Goal: Transaction & Acquisition: Download file/media

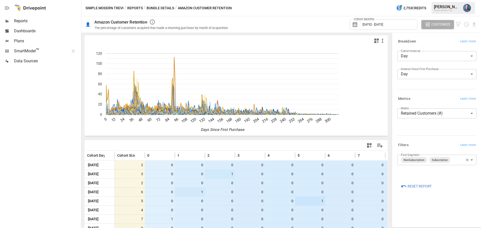
click at [462, 0] on body "Reports Dashboards Plans SmartModel ™ Data Sources Simple Modern Trevi / Report…" at bounding box center [240, 0] width 481 height 0
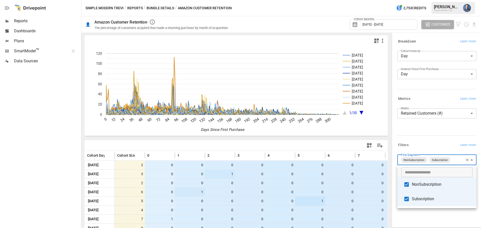
click at [419, 199] on span "Subscription" at bounding box center [442, 199] width 61 height 6
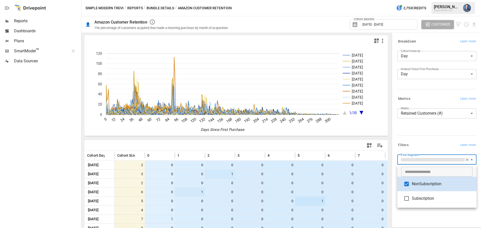
type input "**********"
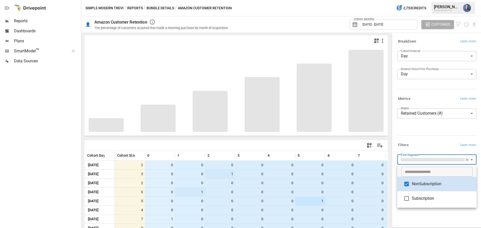
click at [474, 30] on div at bounding box center [240, 114] width 481 height 228
click at [424, 127] on div at bounding box center [240, 114] width 481 height 228
click at [438, 223] on div at bounding box center [240, 114] width 481 height 228
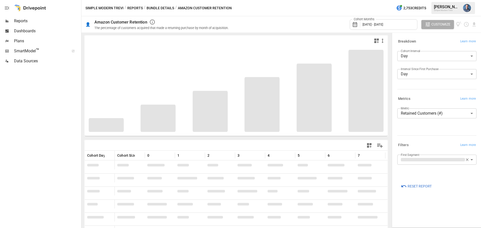
click at [415, 127] on div at bounding box center [240, 114] width 481 height 228
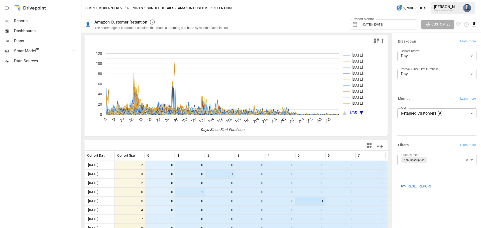
click at [475, 27] on icon "Download report" at bounding box center [475, 25] width 6 height 6
click at [460, 45] on li "Download as CSV" at bounding box center [458, 44] width 40 height 10
